Goal: Task Accomplishment & Management: Complete application form

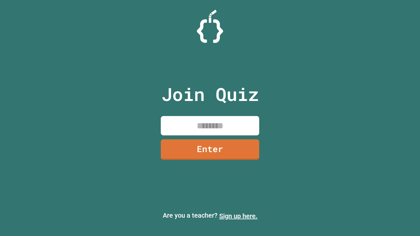
click at [238, 216] on link "Sign up here." at bounding box center [238, 216] width 38 height 8
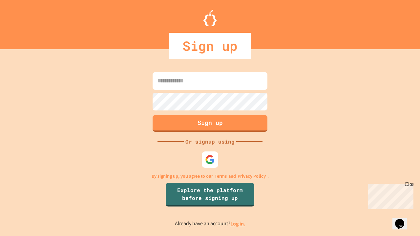
click at [238, 224] on link "Log in." at bounding box center [238, 224] width 15 height 7
